Goal: Task Accomplishment & Management: Manage account settings

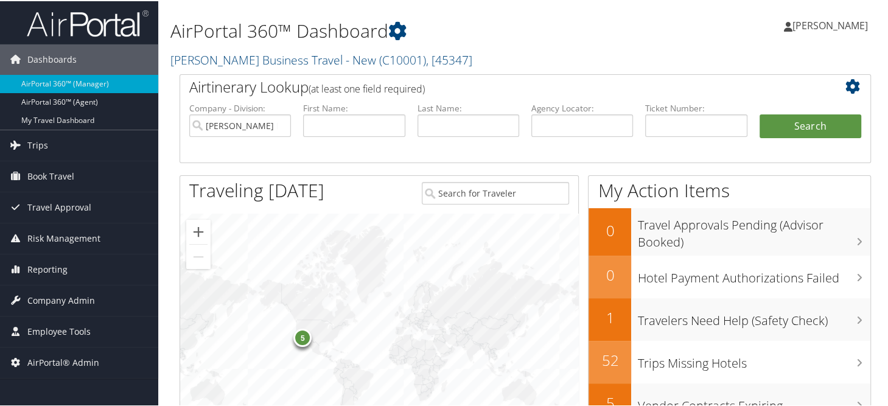
click at [529, 49] on h2 "Christopherson Business Travel - New ( C10001 ) , [ 45347 ]" at bounding box center [406, 57] width 473 height 21
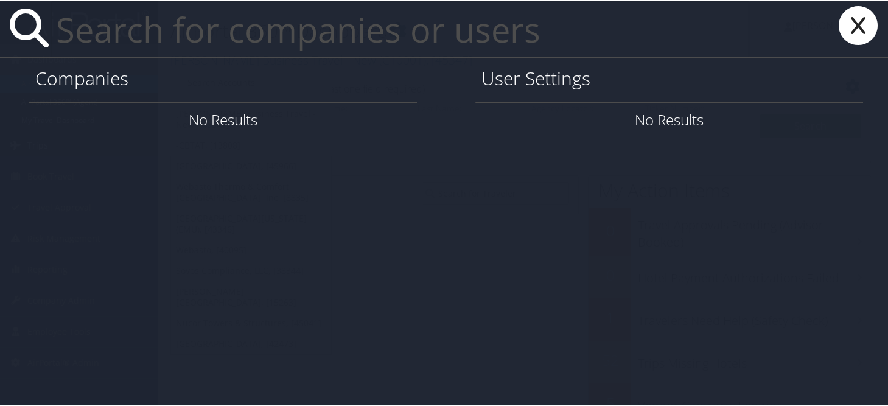
paste input "ryan.britton@imail.org"
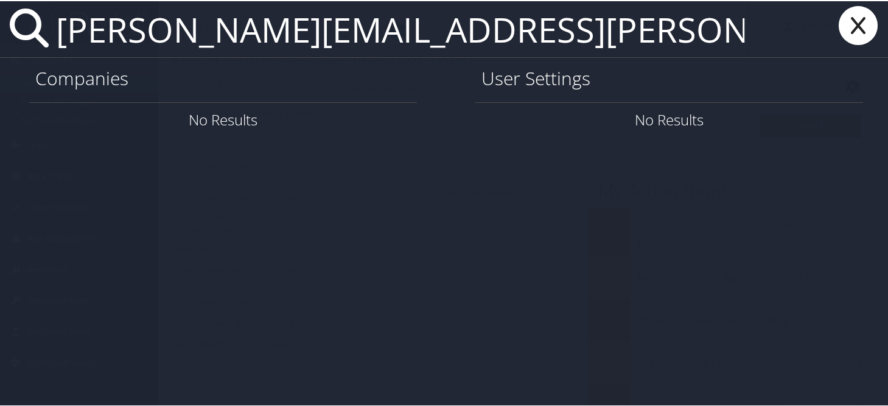
type input "ryan.britton@imail.org"
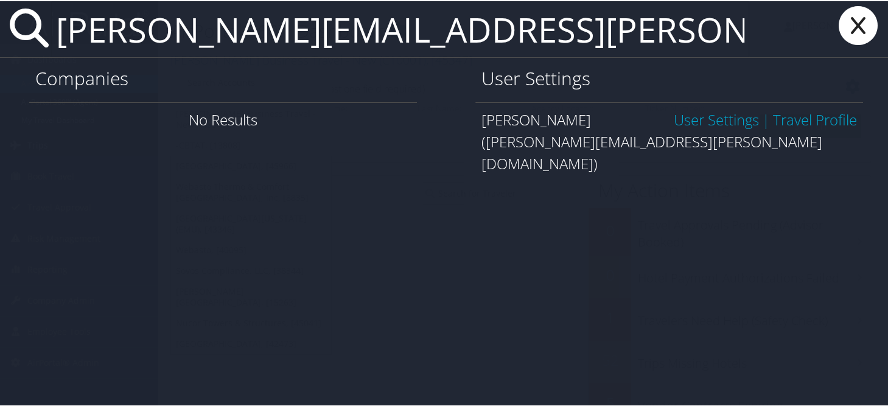
click at [673, 128] on span "User Settings | Travel Profile" at bounding box center [764, 119] width 183 height 22
click at [673, 123] on link "User Settings" at bounding box center [715, 118] width 85 height 20
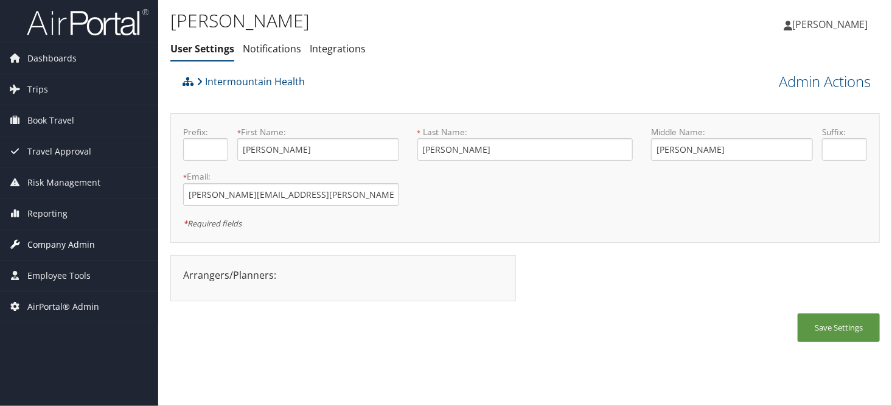
click at [53, 234] on span "Company Admin" at bounding box center [61, 244] width 68 height 30
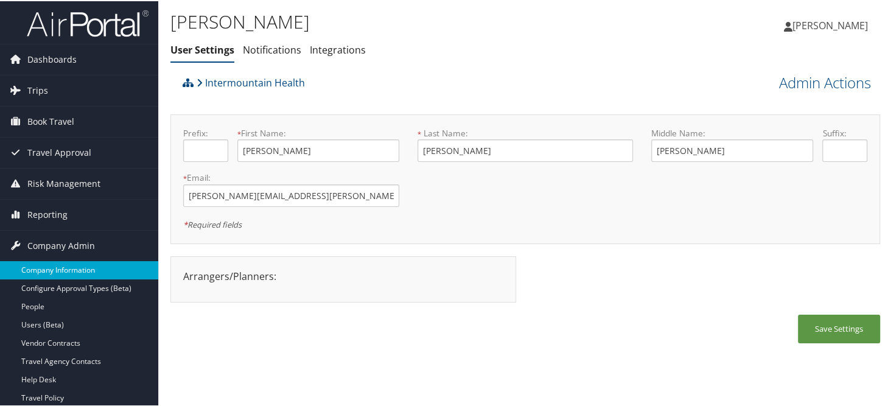
click at [57, 271] on link "Company Information" at bounding box center [79, 269] width 158 height 18
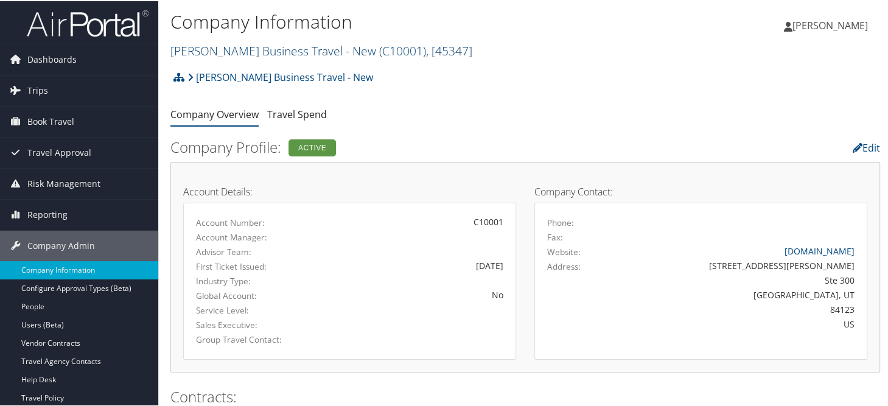
click at [199, 54] on link "Christopherson Business Travel - New ( C10001 ) , [ 45347 ]" at bounding box center [321, 49] width 302 height 16
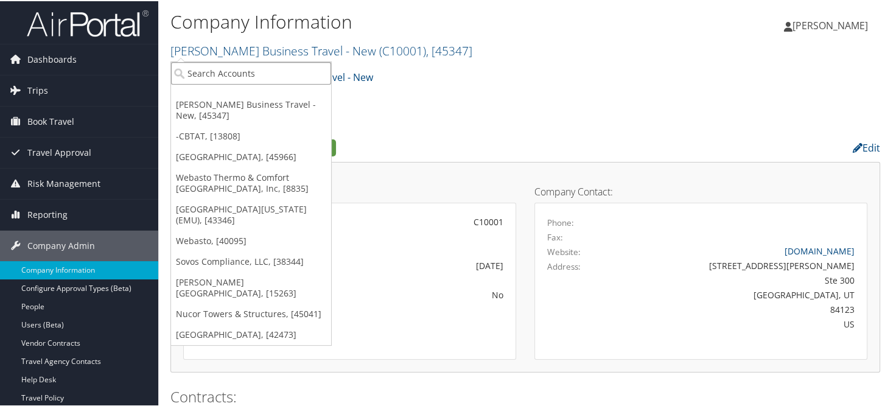
click at [210, 70] on input "search" at bounding box center [251, 72] width 160 height 23
type input "nucor tower"
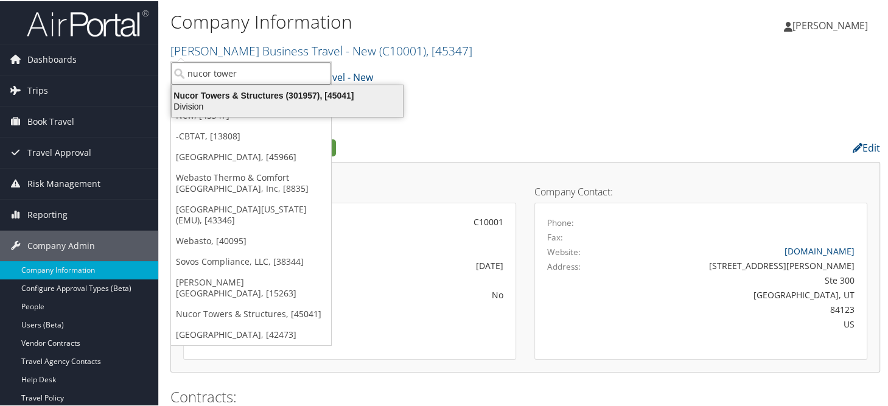
click at [221, 86] on div "Nucor Towers & Structures (301957), [45041] Division" at bounding box center [287, 100] width 228 height 28
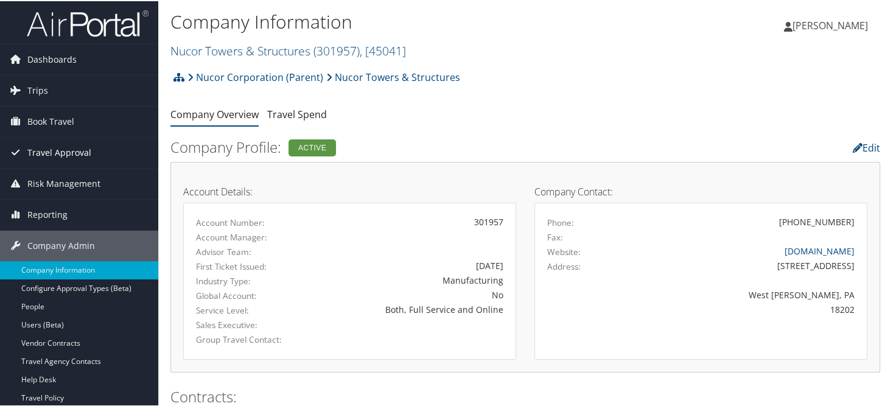
click at [61, 148] on span "Travel Approval" at bounding box center [59, 151] width 64 height 30
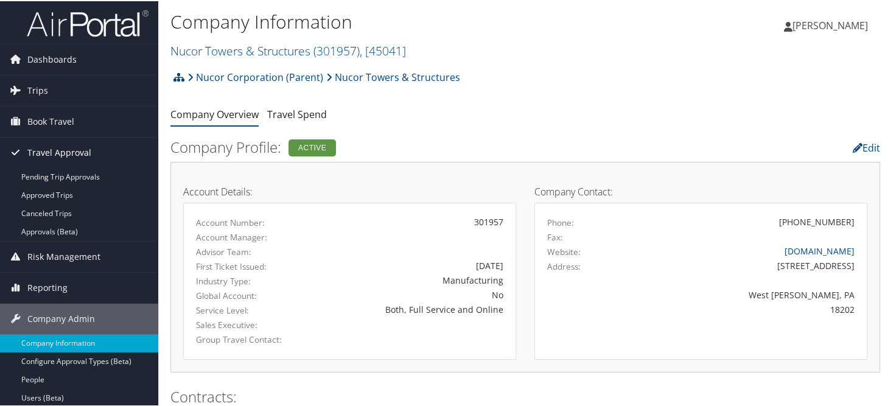
click at [54, 146] on span "Travel Approval" at bounding box center [59, 151] width 64 height 30
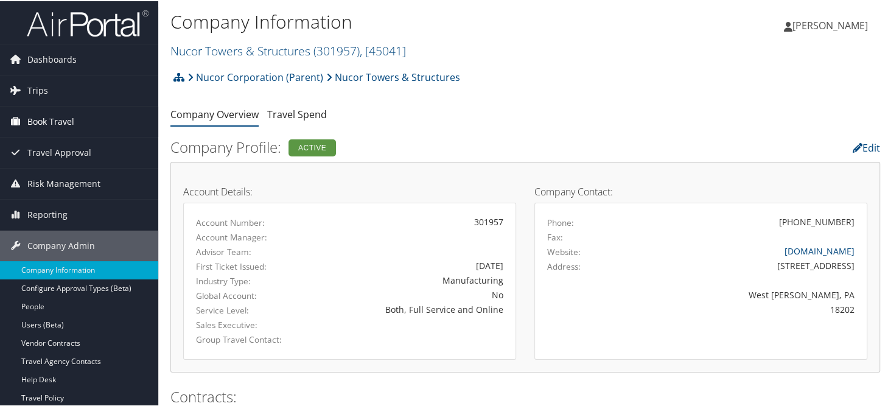
click at [48, 119] on span "Book Travel" at bounding box center [50, 120] width 47 height 30
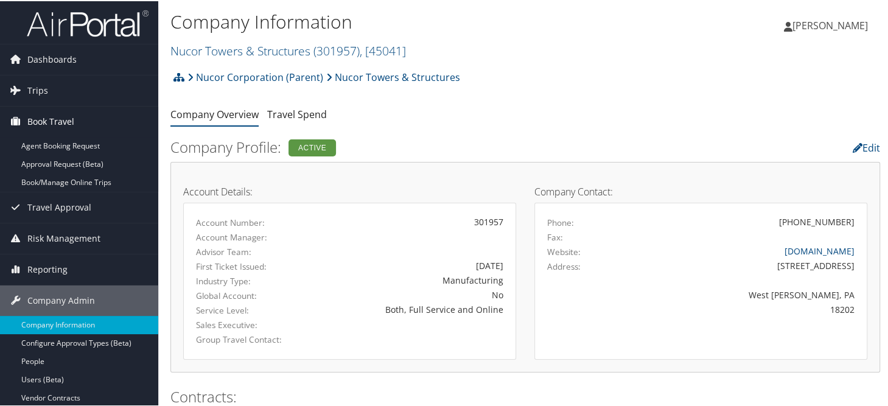
click at [50, 122] on span "Book Travel" at bounding box center [50, 120] width 47 height 30
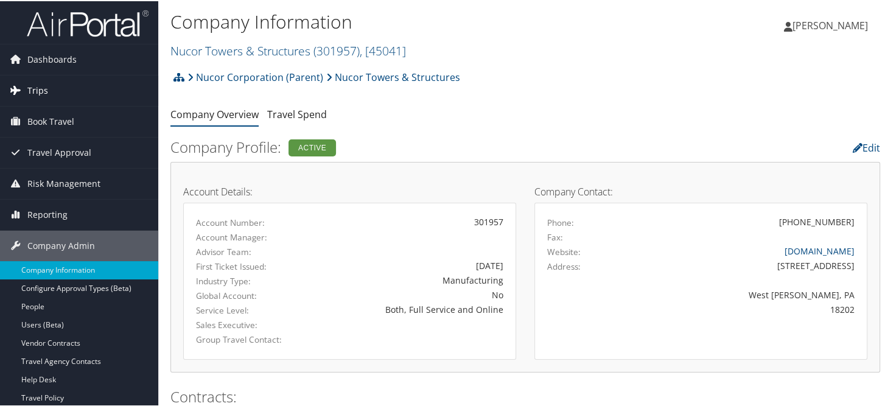
click at [45, 92] on span "Trips" at bounding box center [37, 89] width 21 height 30
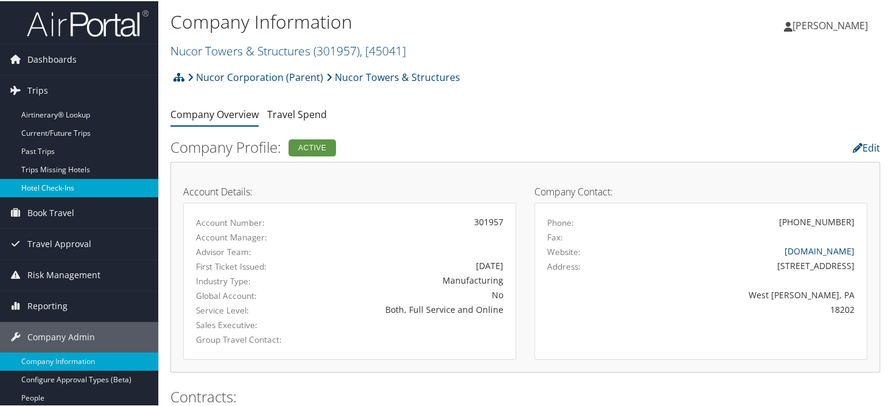
click at [41, 182] on link "Hotel Check-ins" at bounding box center [79, 187] width 158 height 18
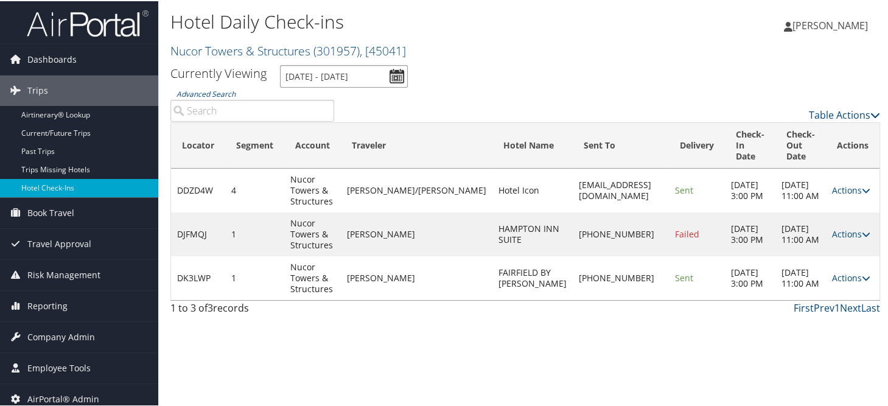
click at [393, 75] on input "10/1/2025 - 10/1/2025" at bounding box center [344, 75] width 128 height 23
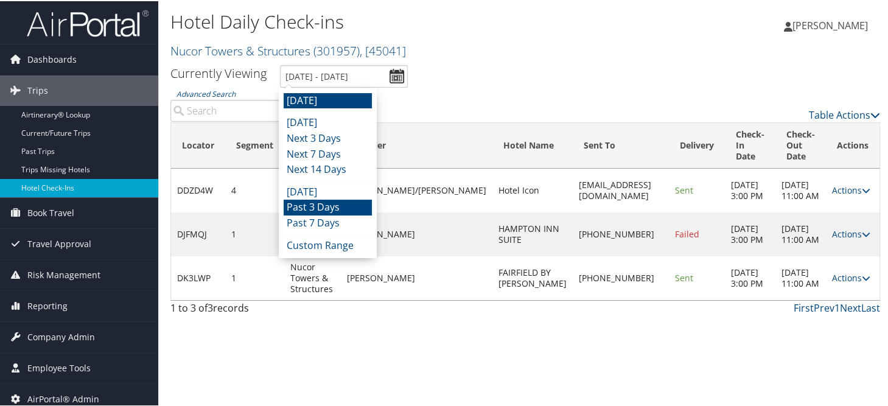
click at [316, 204] on li "Past 3 Days" at bounding box center [327, 206] width 88 height 16
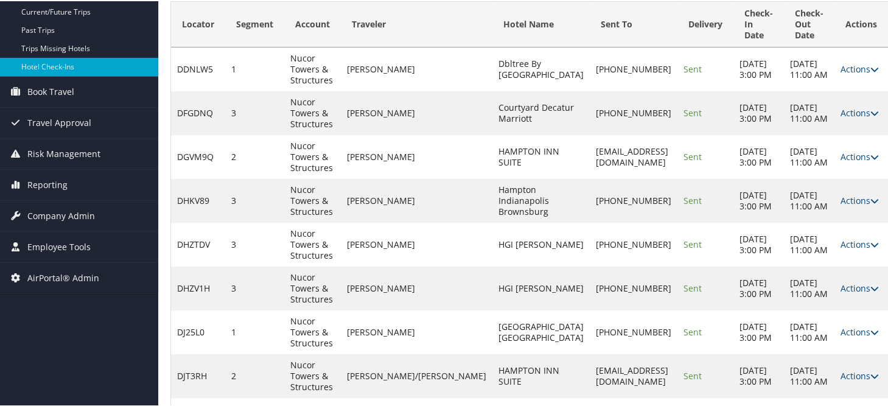
scroll to position [61, 0]
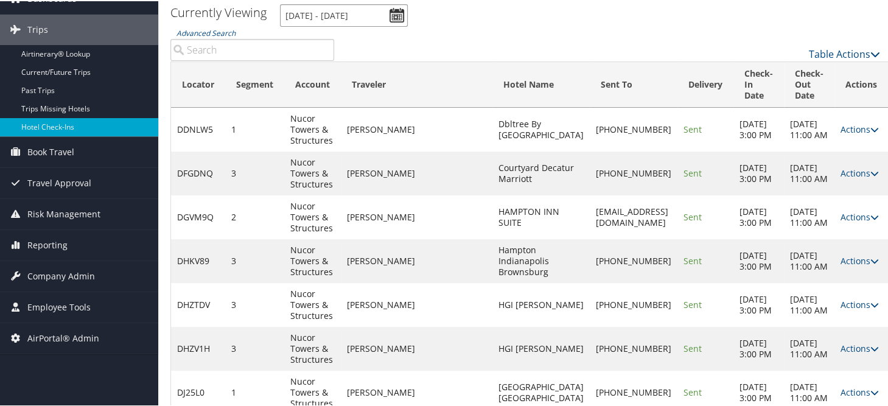
click at [396, 16] on input "9/27/2025 - 9/30/2025" at bounding box center [344, 14] width 128 height 23
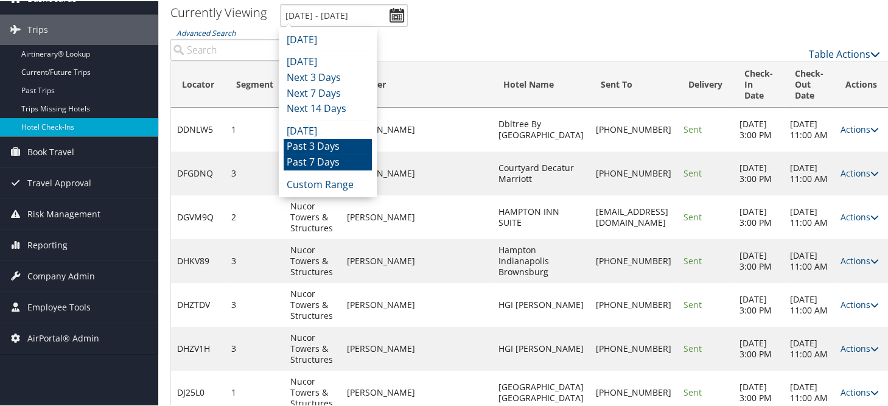
click at [317, 155] on li "Past 7 Days" at bounding box center [327, 161] width 88 height 16
type input "9/23/2025 - 9/30/2025"
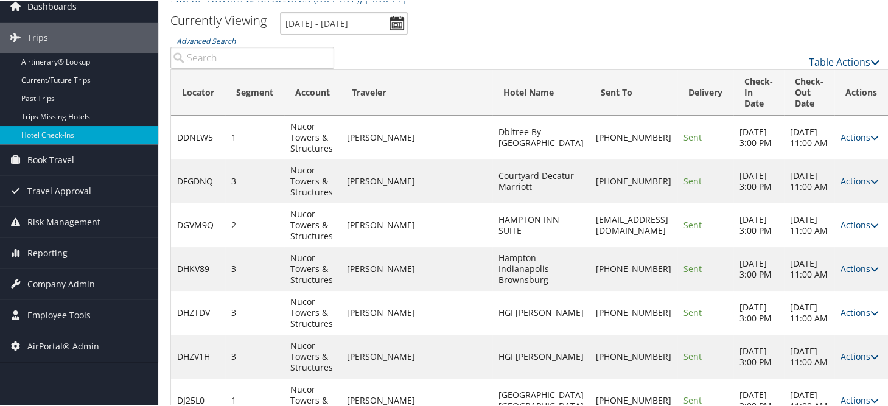
scroll to position [0, 0]
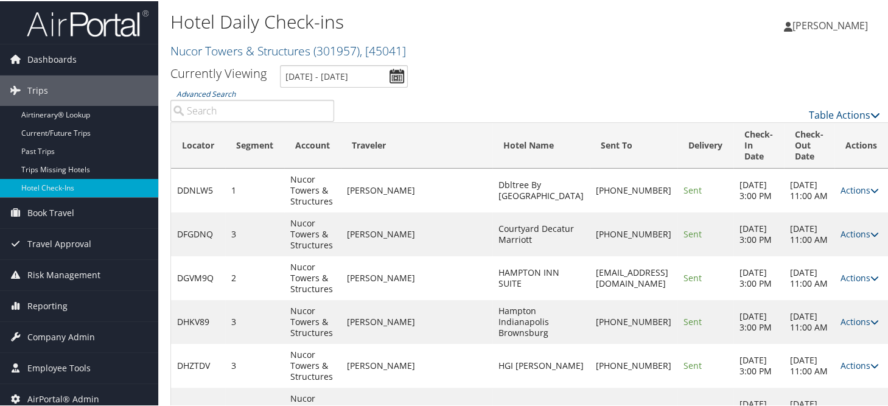
click at [228, 99] on input "Advanced Search" at bounding box center [252, 110] width 164 height 22
click at [226, 109] on input "Advanced Search" at bounding box center [252, 110] width 164 height 22
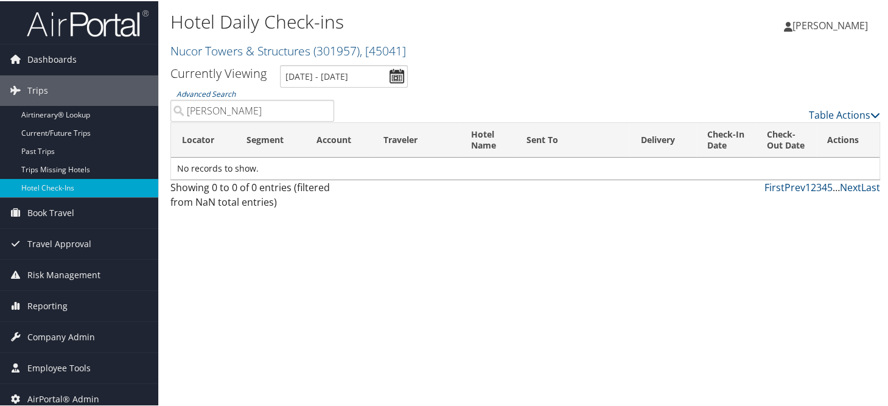
type input "brian howe"
click at [322, 107] on input "brian howe" at bounding box center [252, 110] width 164 height 22
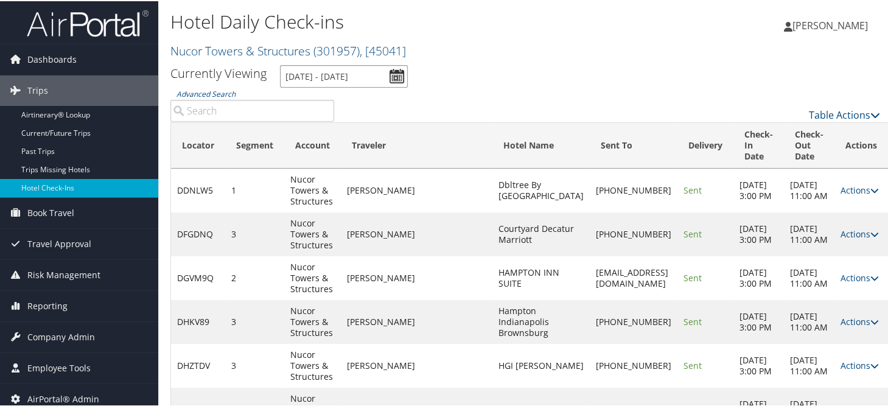
click at [395, 72] on input "9/23/2025 - 9/30/2025" at bounding box center [344, 75] width 128 height 23
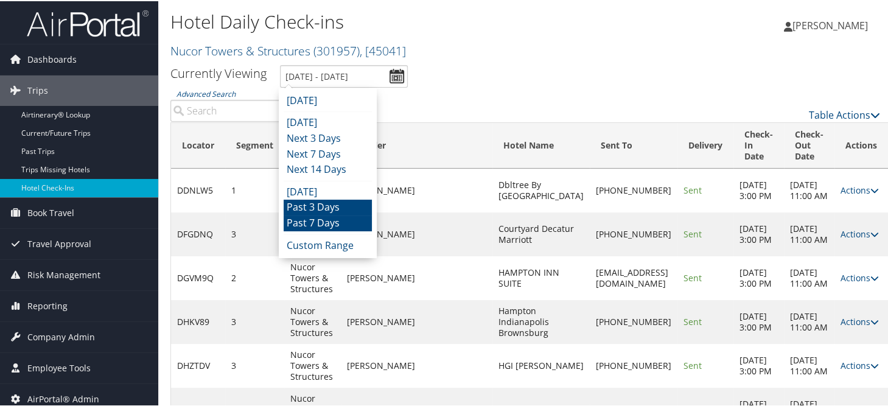
click at [309, 205] on li "Past 3 Days" at bounding box center [327, 206] width 88 height 16
type input "9/27/2025 - 9/30/2025"
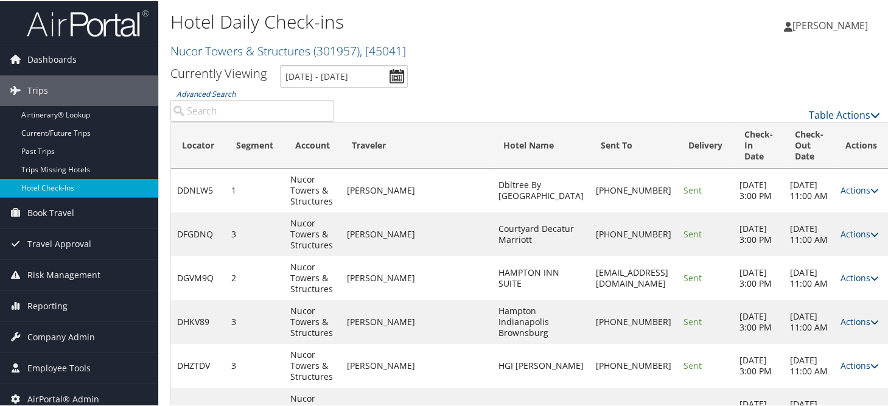
click at [259, 110] on input "Advanced Search" at bounding box center [252, 110] width 164 height 22
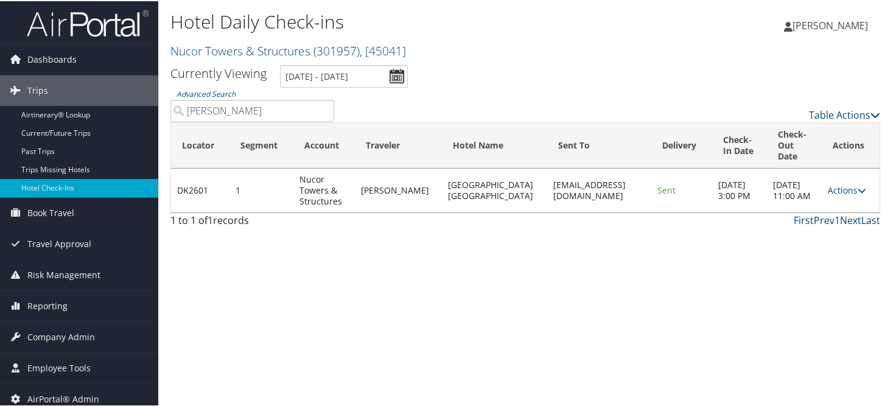
type input "Bryan Howe"
click at [827, 191] on link "Actions" at bounding box center [846, 189] width 38 height 12
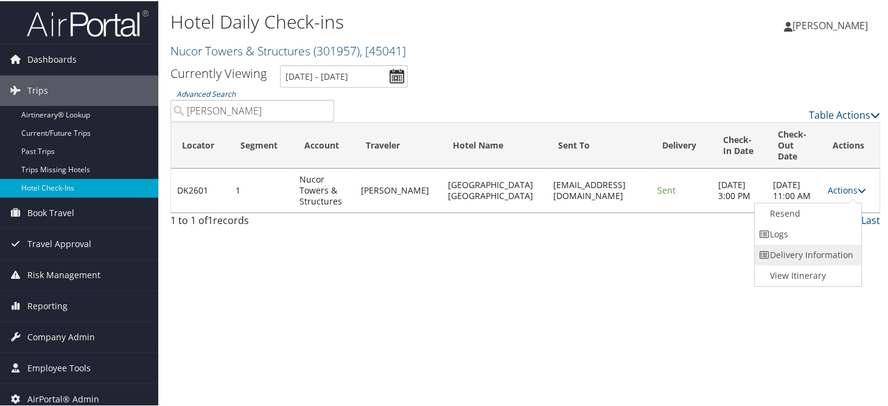
click at [817, 254] on link "Delivery Information" at bounding box center [806, 253] width 104 height 21
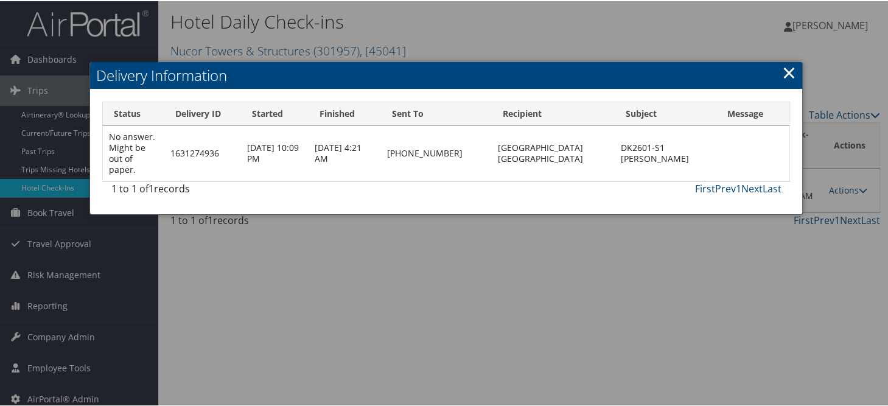
click at [783, 75] on link "×" at bounding box center [788, 71] width 14 height 24
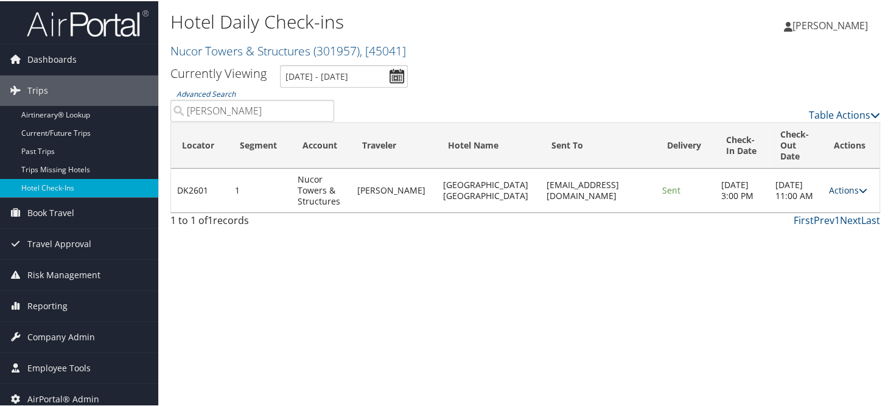
click at [828, 184] on link "Actions" at bounding box center [847, 189] width 38 height 12
click at [785, 245] on link "Delivery Information" at bounding box center [805, 248] width 104 height 21
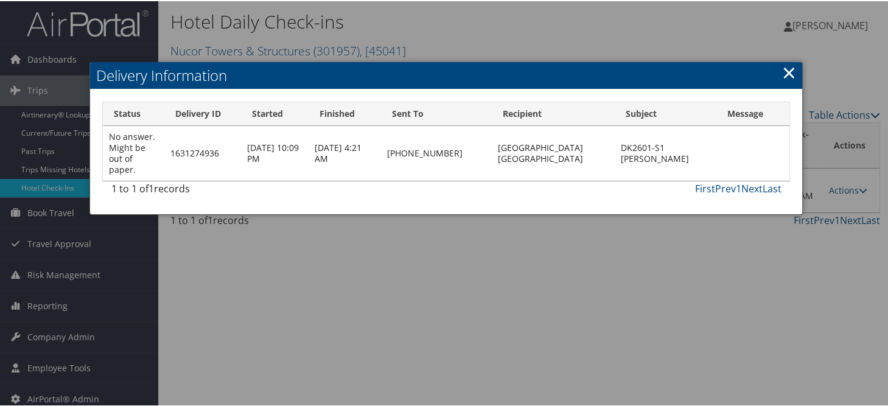
drag, startPoint x: 778, startPoint y: 72, endPoint x: 850, endPoint y: 123, distance: 89.0
click at [782, 71] on link "×" at bounding box center [788, 71] width 14 height 24
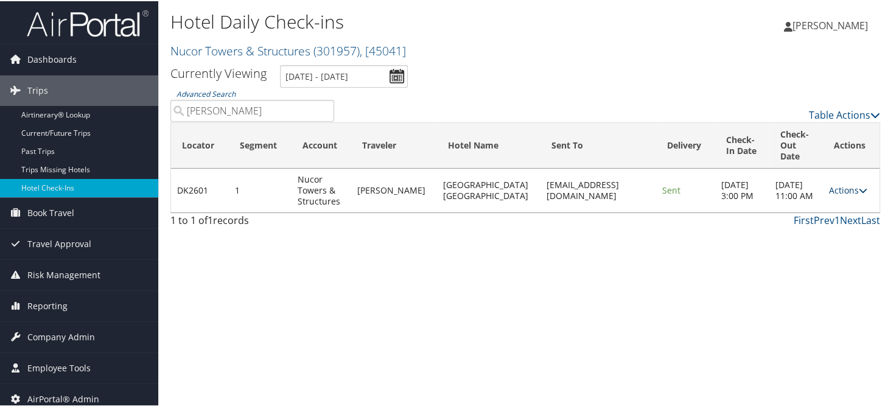
click at [858, 190] on icon at bounding box center [862, 189] width 9 height 9
click at [780, 223] on link "Logs" at bounding box center [805, 227] width 104 height 21
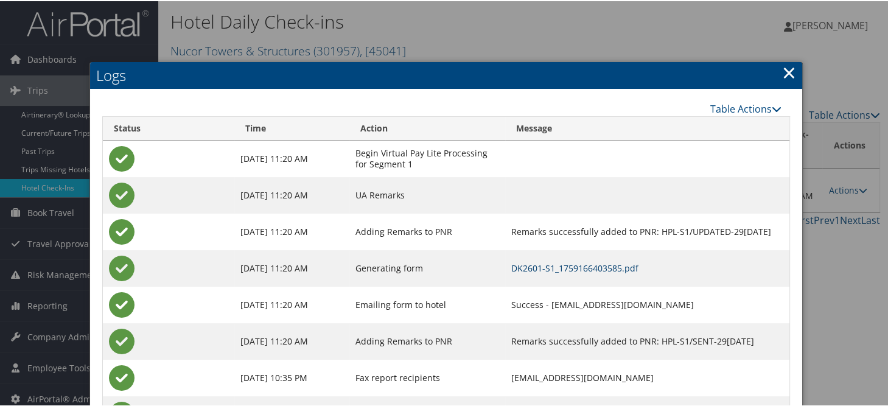
click at [548, 262] on link "DK2601-S1_1759166403585.pdf" at bounding box center [574, 267] width 127 height 12
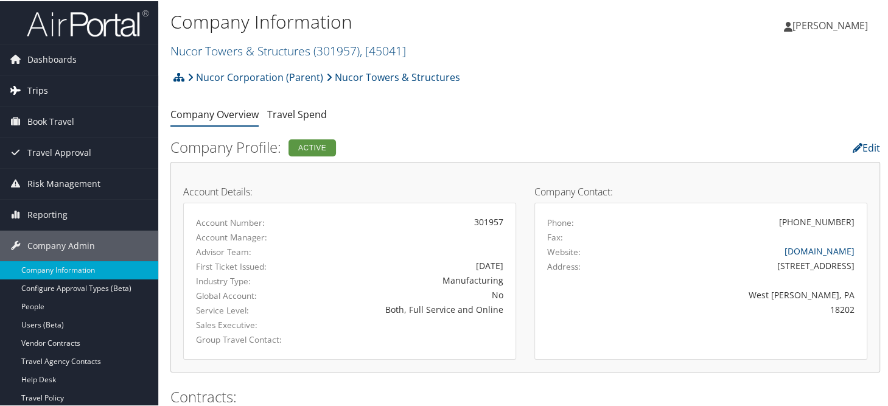
click at [55, 93] on link "Trips" at bounding box center [79, 89] width 158 height 30
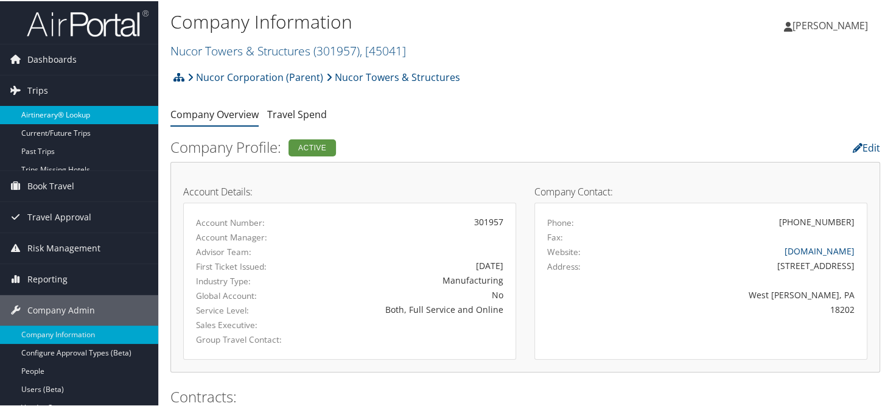
click at [63, 110] on link "Airtinerary® Lookup" at bounding box center [79, 114] width 158 height 18
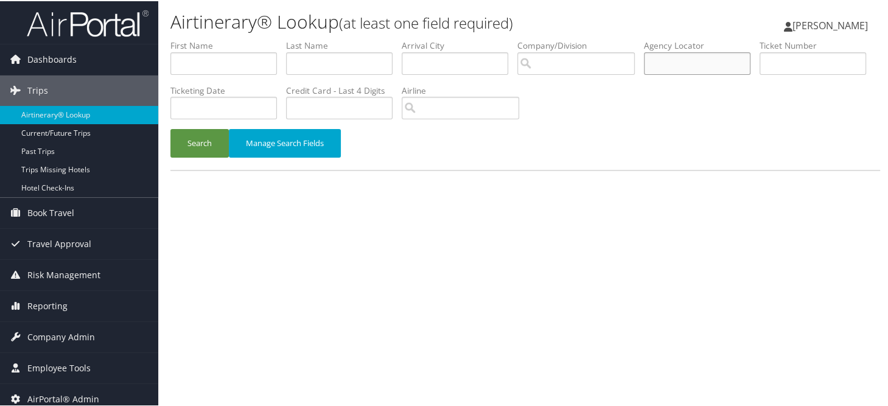
paste input "DJ431G"
type input "DJ431G"
click at [187, 151] on button "Search" at bounding box center [199, 142] width 58 height 29
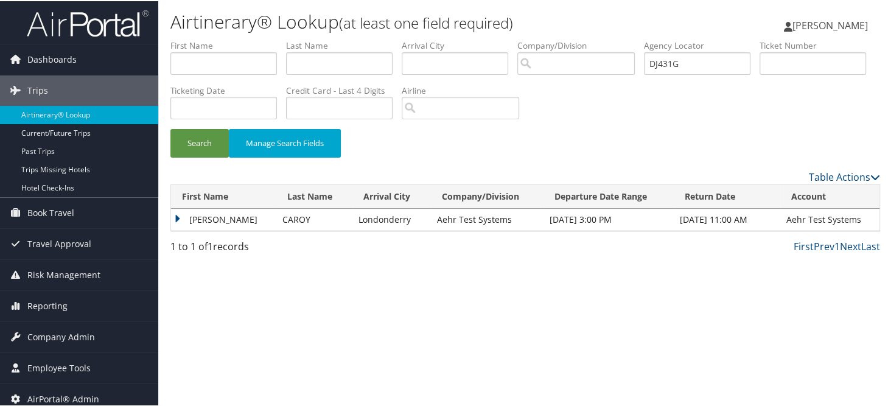
click at [177, 217] on td "DURMAN EGMIN" at bounding box center [223, 218] width 105 height 22
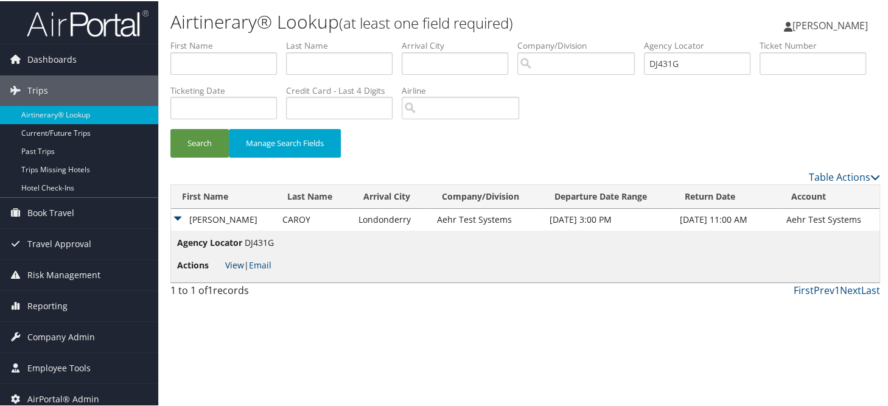
click at [233, 268] on link "View" at bounding box center [234, 264] width 19 height 12
click at [233, 260] on link "View" at bounding box center [234, 264] width 19 height 12
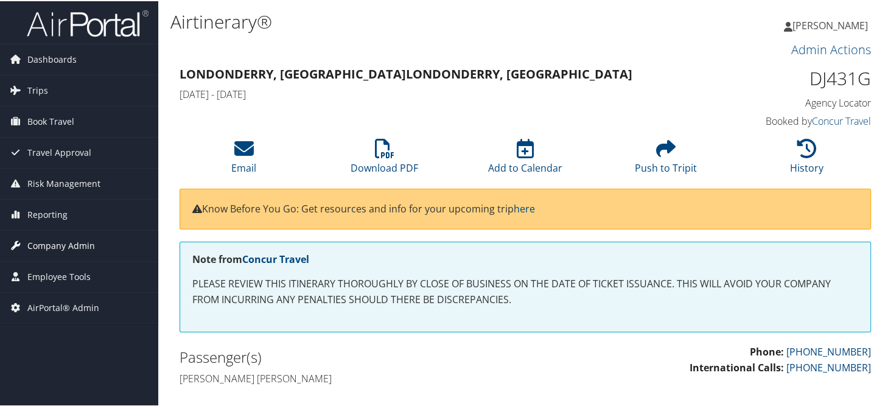
click at [46, 243] on span "Company Admin" at bounding box center [61, 244] width 68 height 30
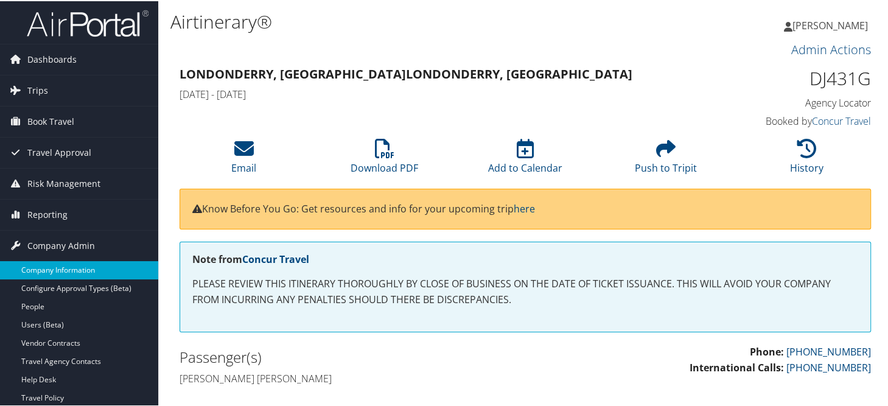
click at [56, 270] on link "Company Information" at bounding box center [79, 269] width 158 height 18
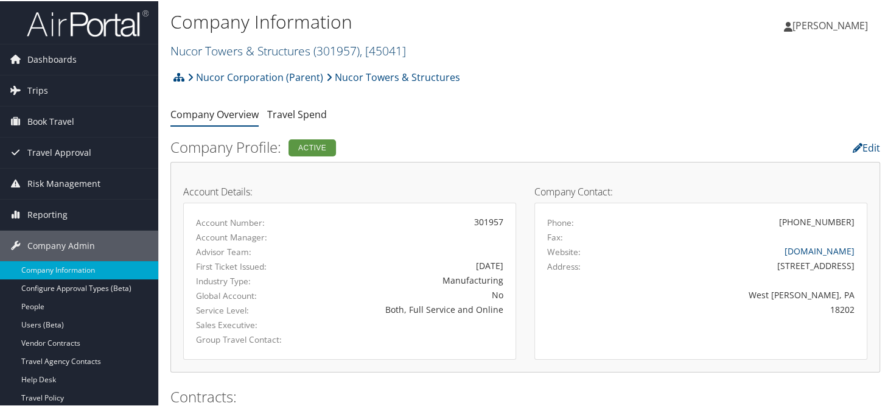
click at [227, 55] on link "Nucor Towers & Structures ( 301957 ) , [ 45041 ]" at bounding box center [287, 49] width 235 height 16
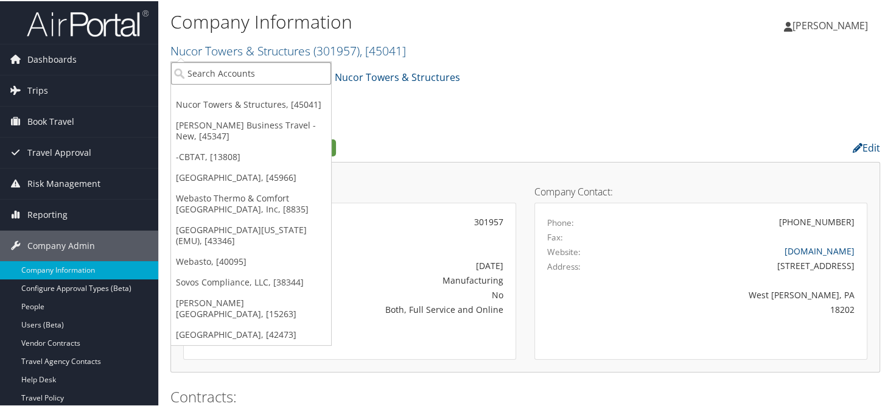
click at [231, 72] on input "search" at bounding box center [251, 72] width 160 height 23
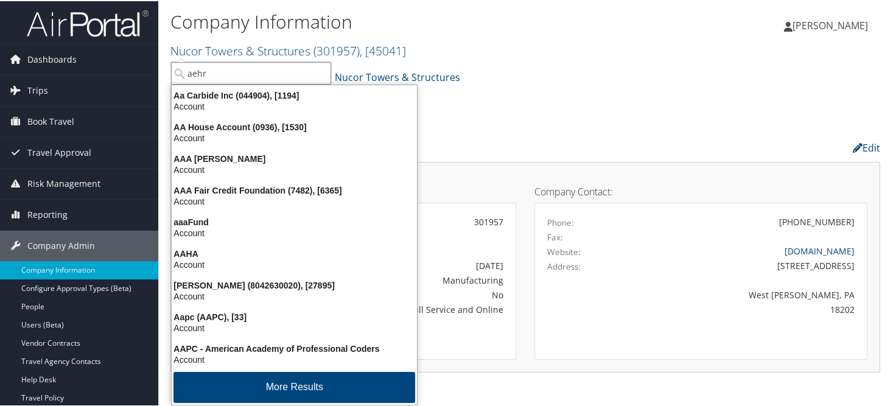
type input "aehr"
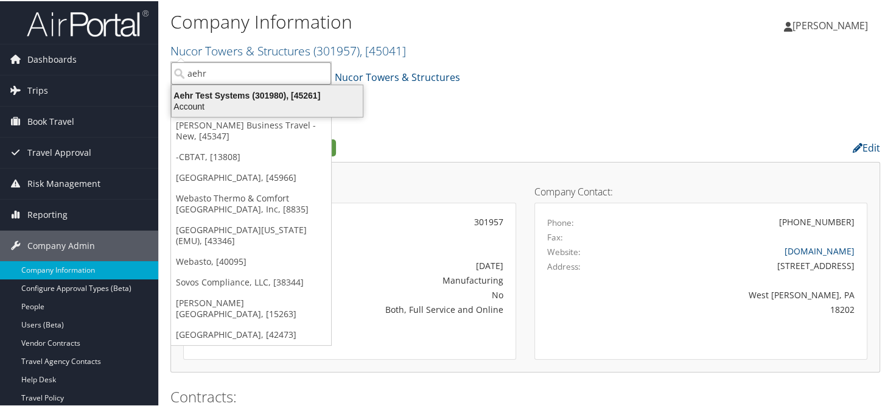
click at [228, 97] on div "Aehr Test Systems (301980), [45261]" at bounding box center [267, 94] width 206 height 11
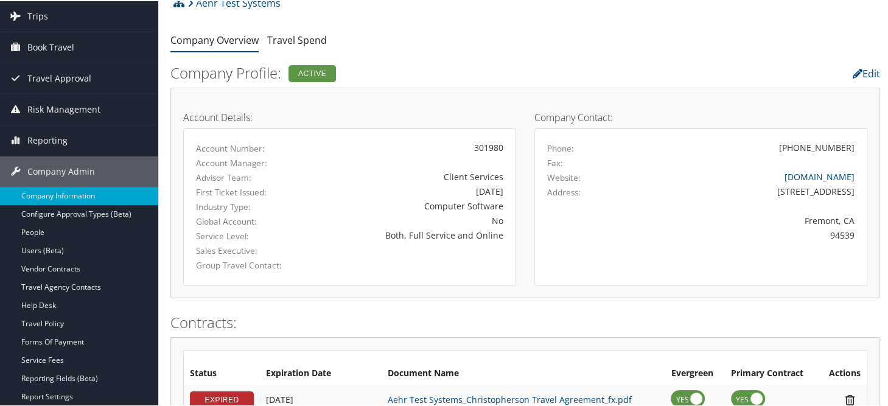
scroll to position [122, 0]
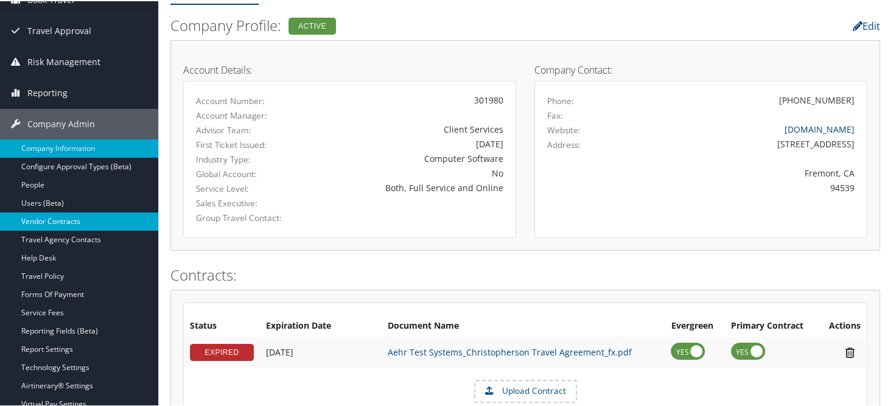
click at [64, 217] on link "Vendor Contracts" at bounding box center [79, 220] width 158 height 18
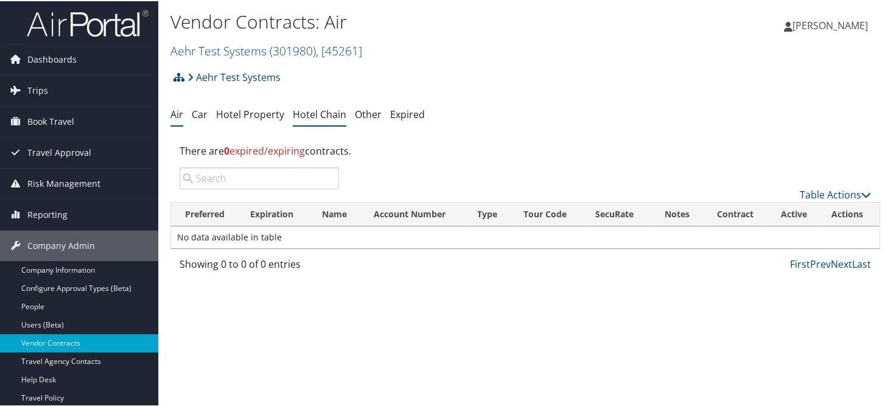
click at [335, 114] on link "Hotel Chain" at bounding box center [320, 112] width 54 height 13
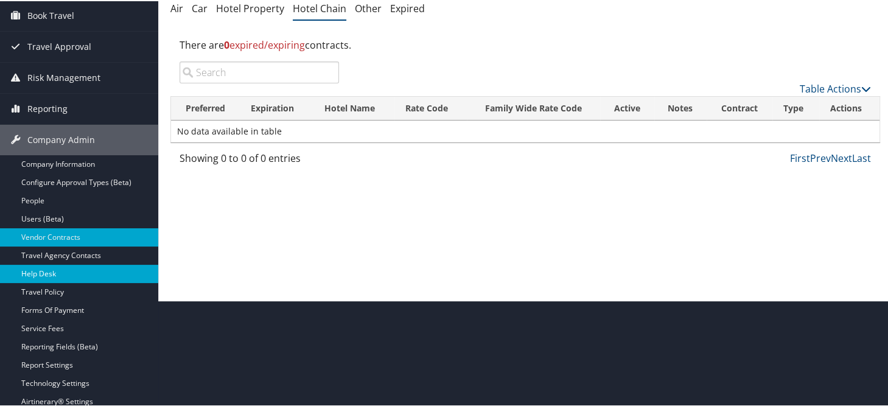
scroll to position [122, 0]
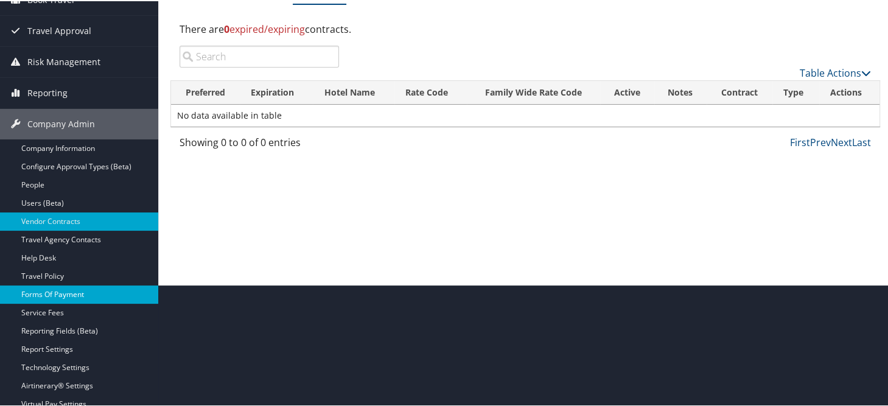
click at [55, 297] on link "Forms Of Payment" at bounding box center [79, 293] width 158 height 18
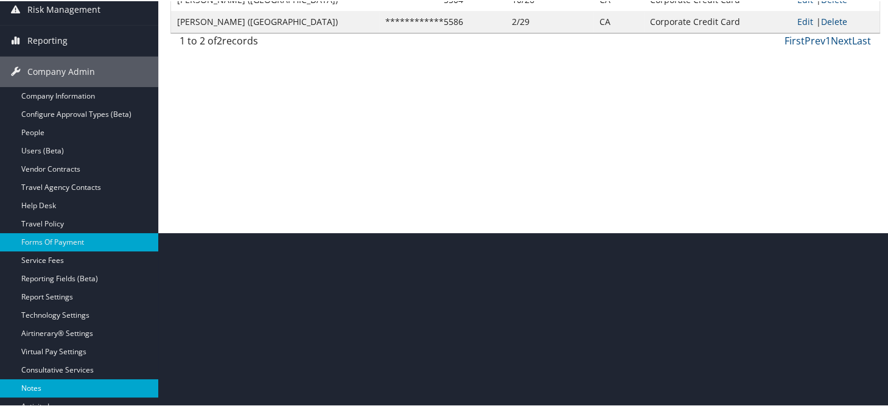
scroll to position [243, 0]
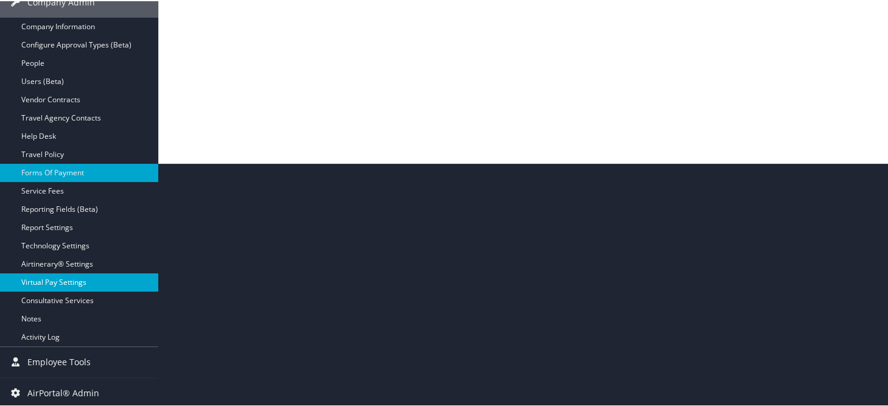
click at [47, 281] on link "Virtual Pay Settings" at bounding box center [79, 281] width 158 height 18
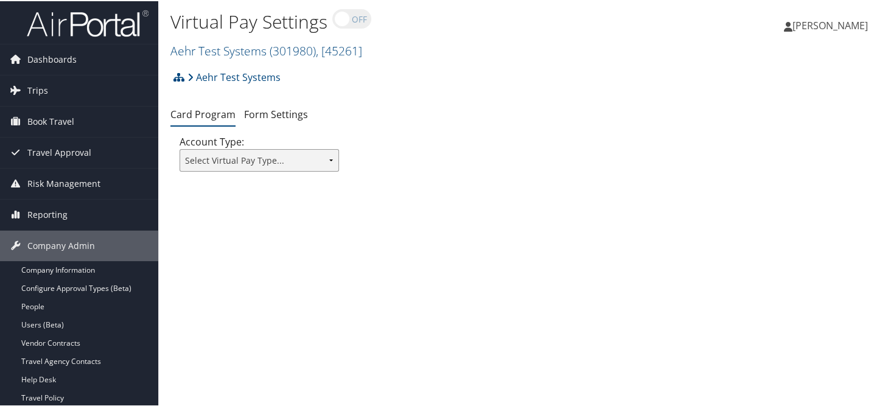
click at [321, 156] on select "Select Virtual Pay Type... Virtual Pay Lite WEX US Bank Comdata Airplus" at bounding box center [258, 159] width 159 height 23
select select "0"
click at [179, 148] on select "Select Virtual Pay Type... Virtual Pay Lite WEX US Bank Comdata Airplus" at bounding box center [258, 159] width 159 height 23
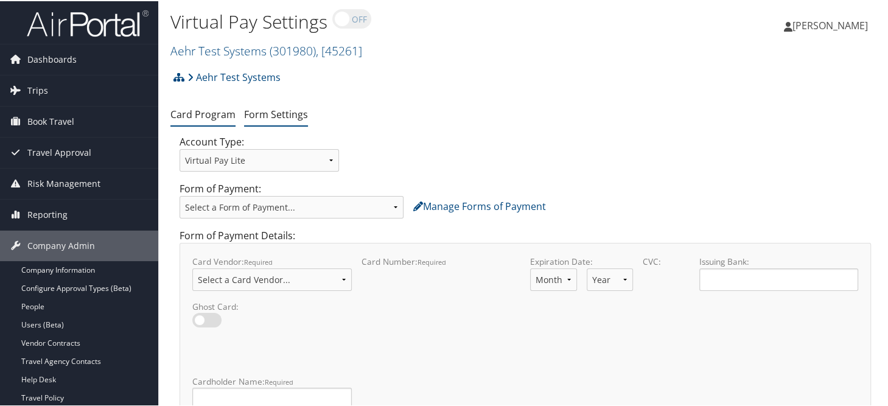
click at [257, 109] on link "Form Settings" at bounding box center [276, 112] width 64 height 13
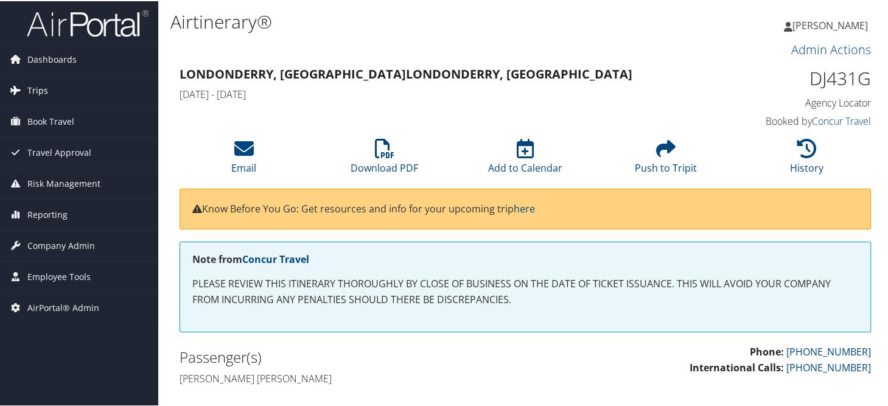
click at [35, 91] on span "Trips" at bounding box center [37, 89] width 21 height 30
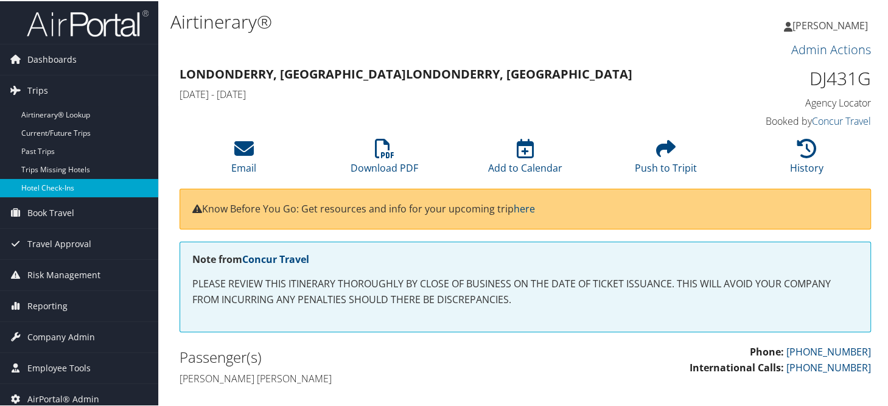
click at [54, 184] on link "Hotel Check-ins" at bounding box center [79, 187] width 158 height 18
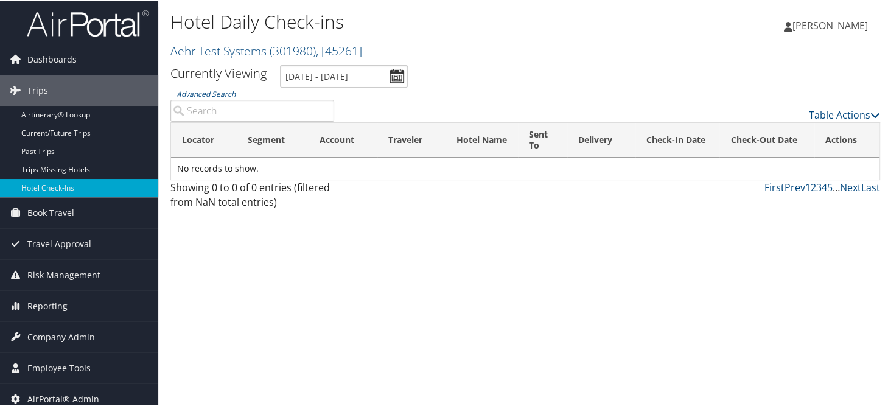
click at [236, 114] on input "Advanced Search" at bounding box center [252, 110] width 164 height 22
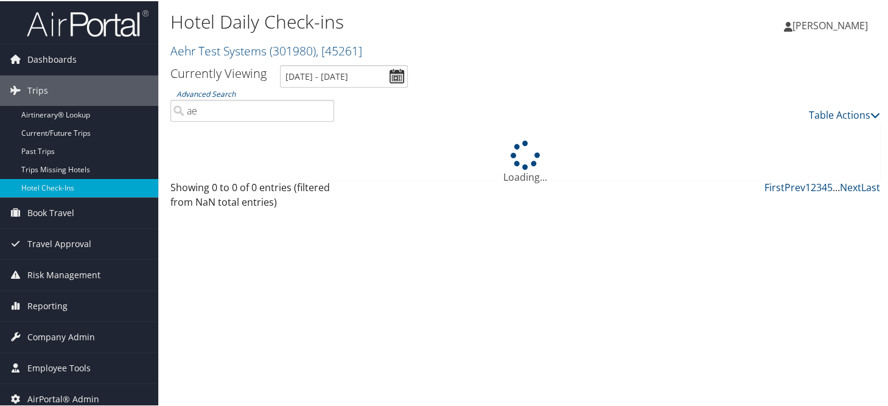
type input "a"
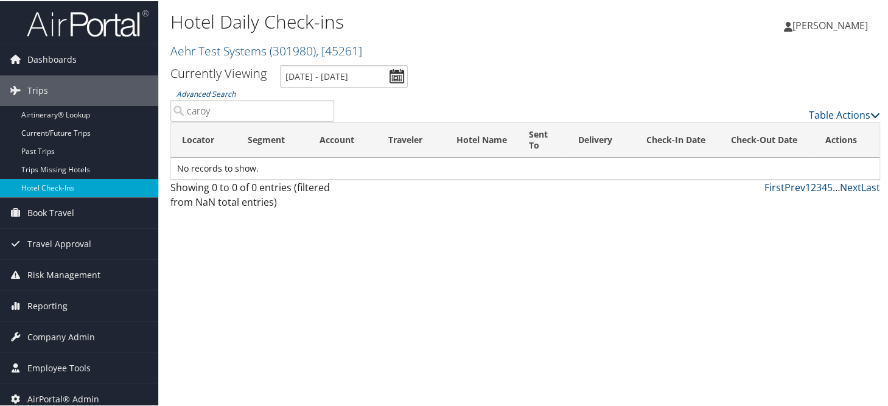
type input "caroy"
click at [395, 77] on input "10/1/2025 - 10/1/2025" at bounding box center [344, 75] width 128 height 23
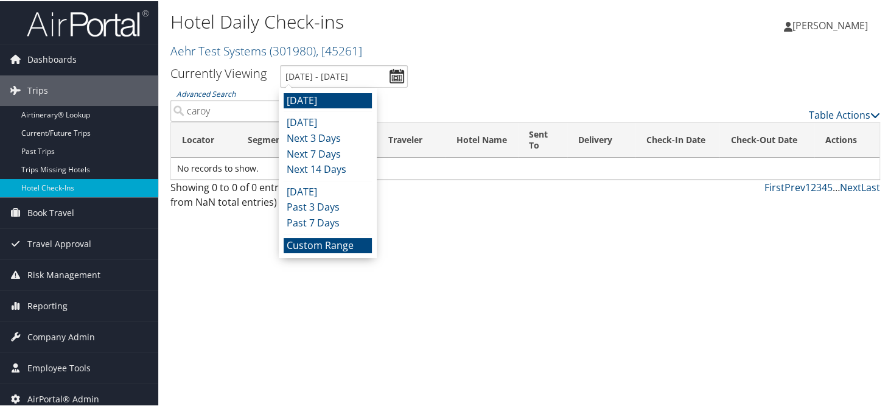
click at [319, 242] on li "Custom Range" at bounding box center [327, 245] width 88 height 16
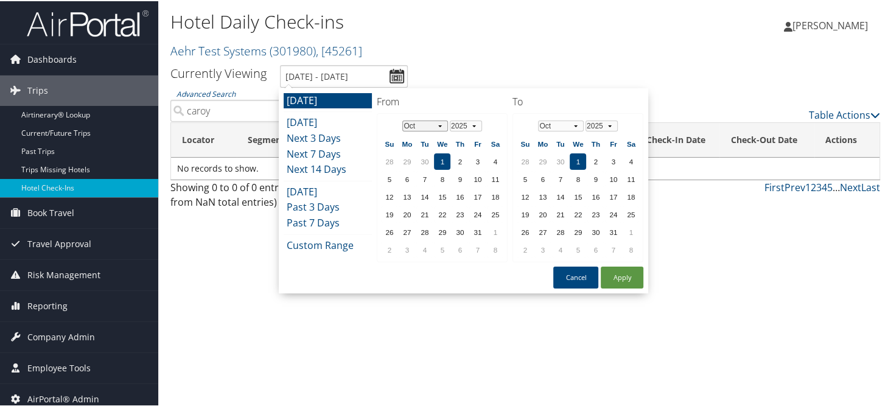
click at [436, 125] on select "Jan Feb Mar Apr May Jun Jul Aug Sep Oct Nov Dec" at bounding box center [425, 124] width 46 height 11
click at [620, 266] on button "Apply" at bounding box center [621, 276] width 43 height 22
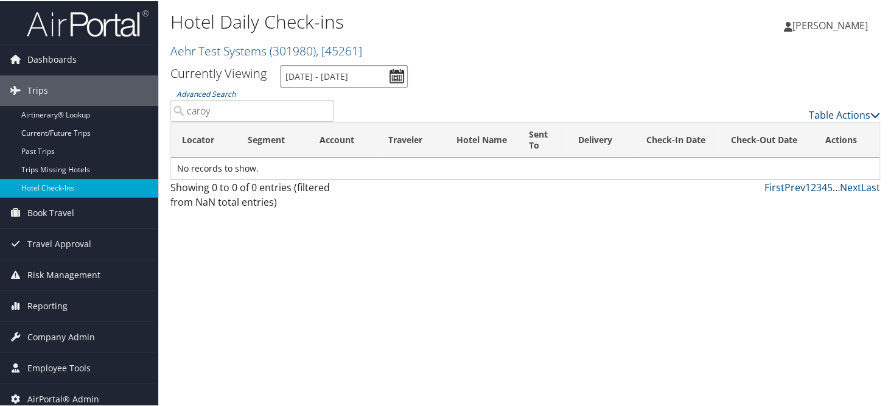
drag, startPoint x: 305, startPoint y: 68, endPoint x: 314, endPoint y: 72, distance: 9.8
click at [305, 68] on input "10/1/2025 - 10/1/2025" at bounding box center [344, 75] width 128 height 23
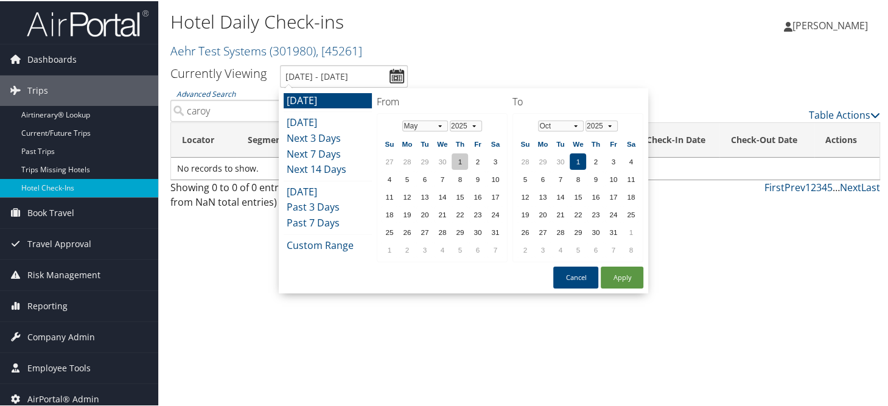
click at [456, 158] on td "1" at bounding box center [459, 160] width 16 height 16
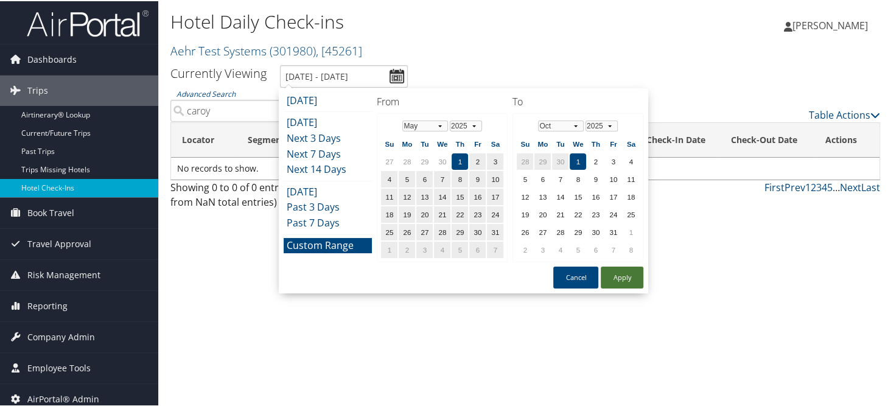
click at [616, 270] on button "Apply" at bounding box center [621, 276] width 43 height 22
type input "5/1/2025 - 10/1/2025"
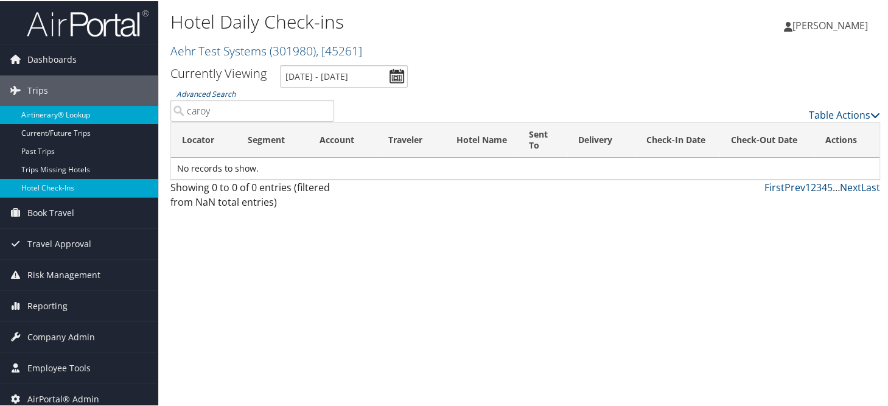
click at [36, 111] on link "Airtinerary® Lookup" at bounding box center [79, 114] width 158 height 18
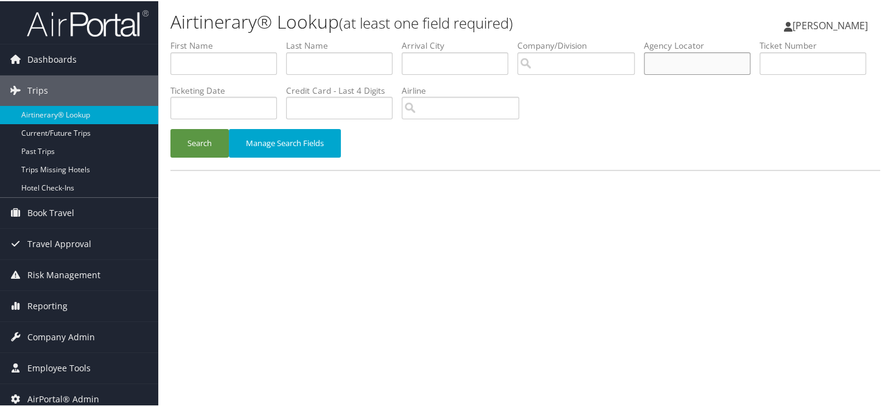
paste input "CZWZG2"
type input "CZWZG2"
click at [187, 148] on button "Search" at bounding box center [199, 142] width 58 height 29
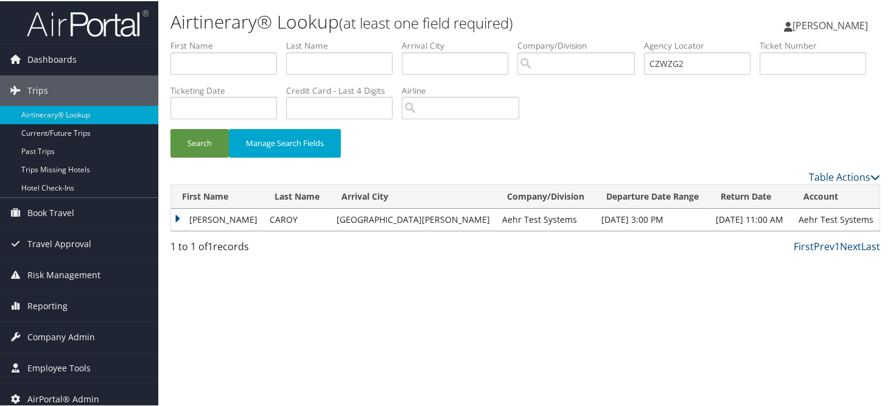
click at [173, 215] on td "DURMAN EGMIN" at bounding box center [217, 218] width 92 height 22
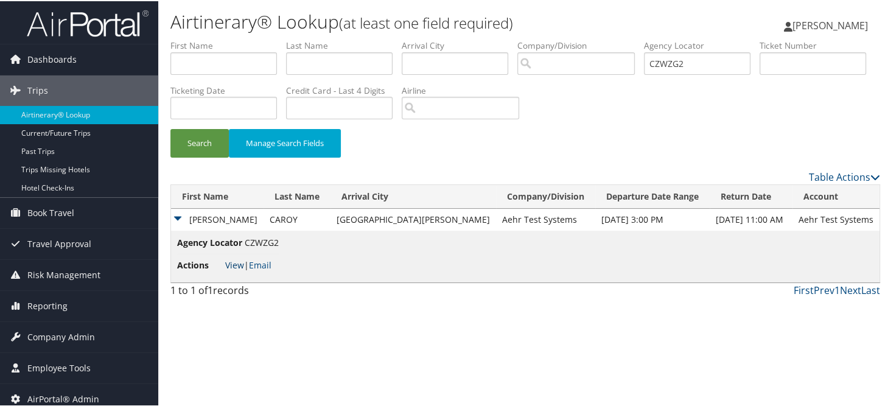
click at [239, 263] on link "View" at bounding box center [234, 264] width 19 height 12
click at [63, 336] on span "Company Admin" at bounding box center [61, 336] width 68 height 30
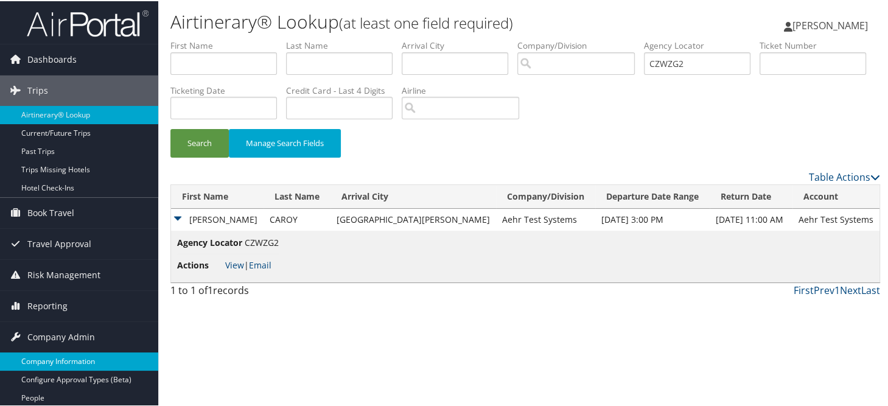
click at [62, 352] on link "Company Information" at bounding box center [79, 360] width 158 height 18
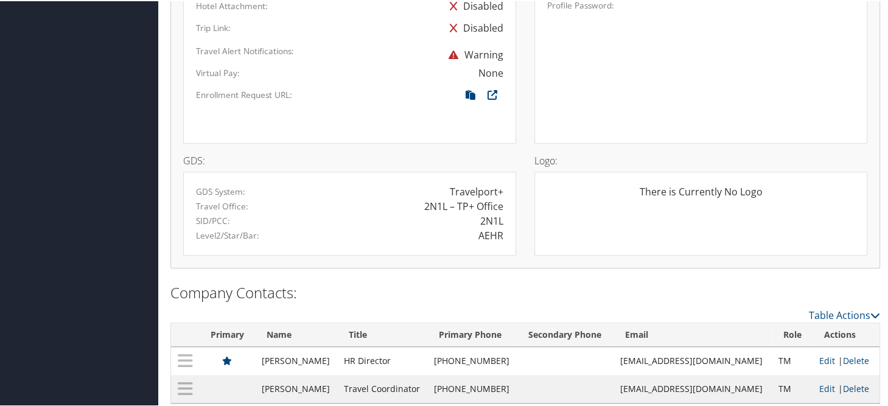
scroll to position [815, 0]
